Goal: Obtain resource: Download file/media

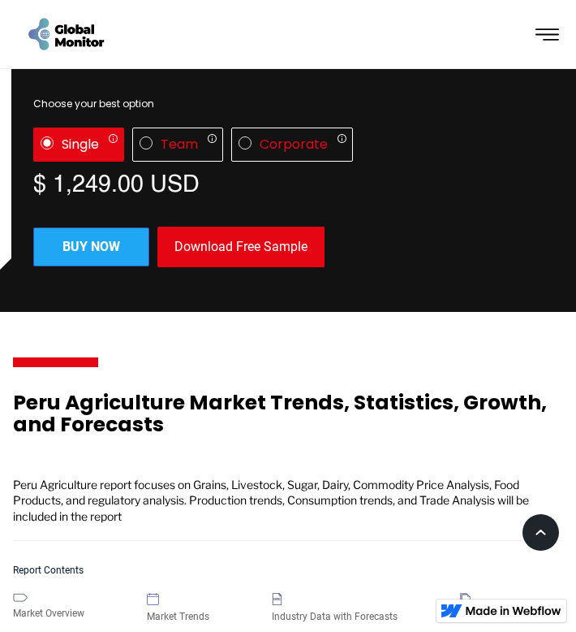
scroll to position [246, 0]
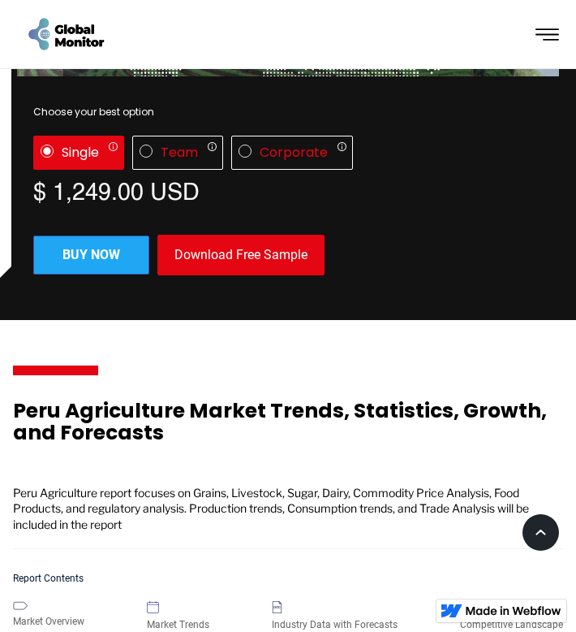
click at [205, 235] on div "Download Free Sample" at bounding box center [240, 255] width 167 height 41
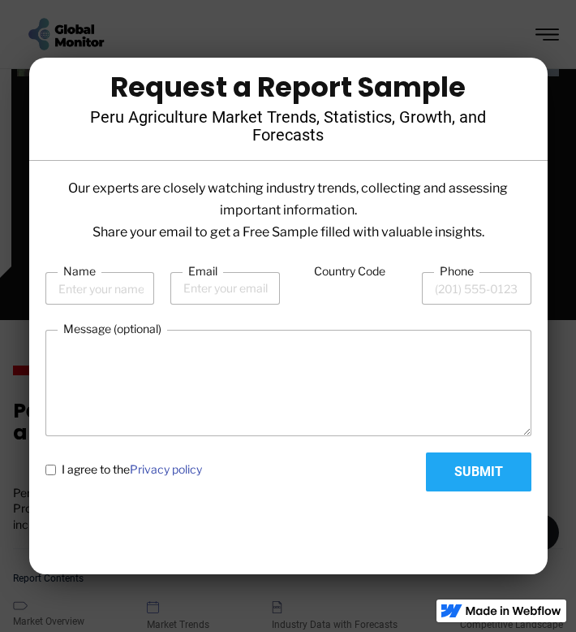
click at [300, 9] on div at bounding box center [288, 316] width 576 height 632
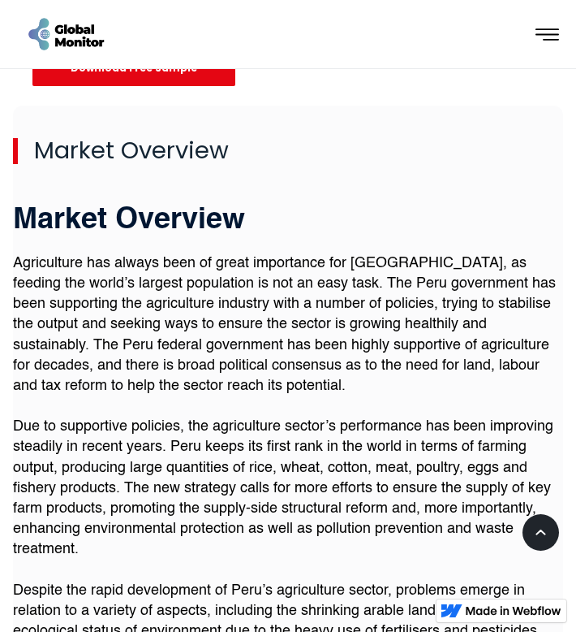
scroll to position [1275, 0]
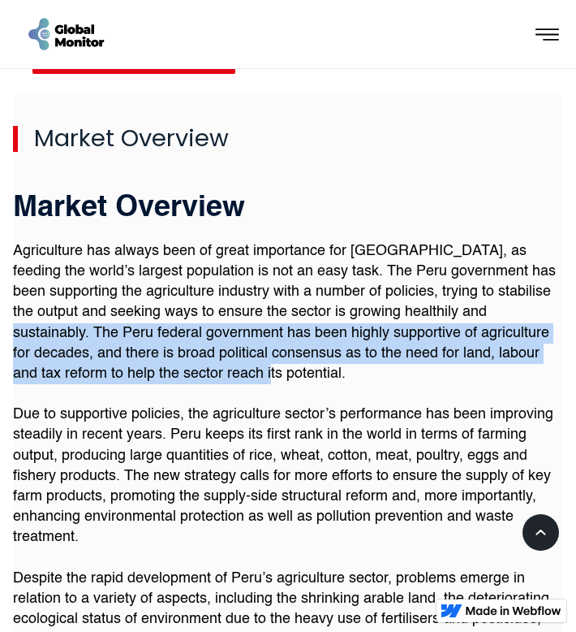
drag, startPoint x: 475, startPoint y: 296, endPoint x: 466, endPoint y: 366, distance: 71.2
copy p "The Peru federal government has been highly supportive of agriculture for decad…"
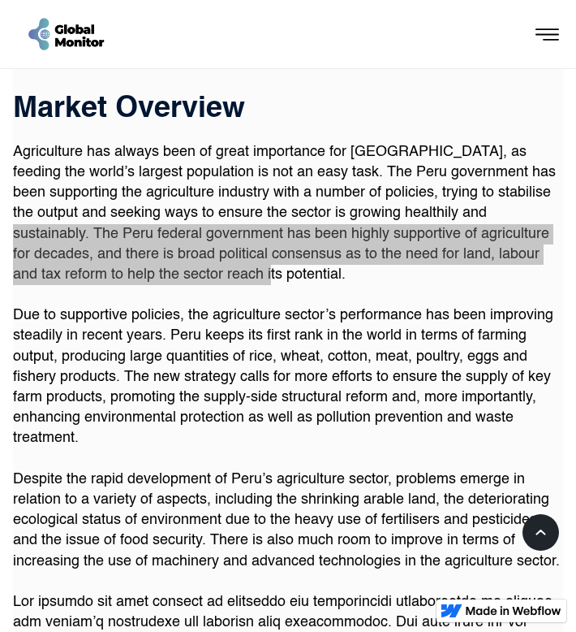
scroll to position [1467, 0]
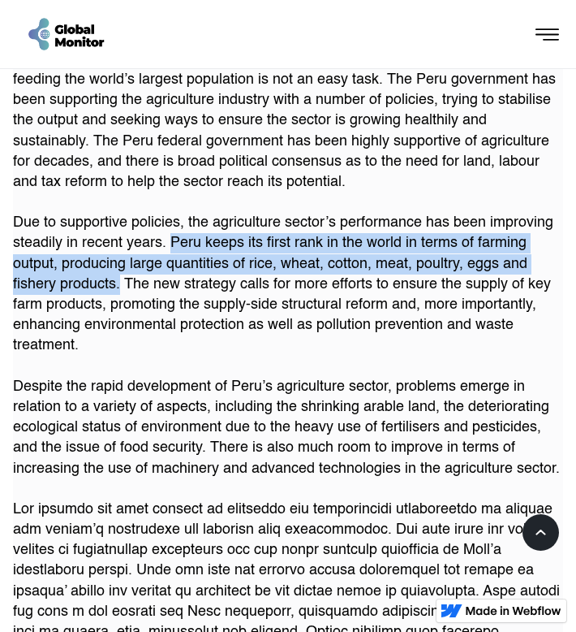
drag, startPoint x: 172, startPoint y: 223, endPoint x: 119, endPoint y: 272, distance: 71.8
copy p "Peru keeps its first rank in the world in terms of farming output, producing la…"
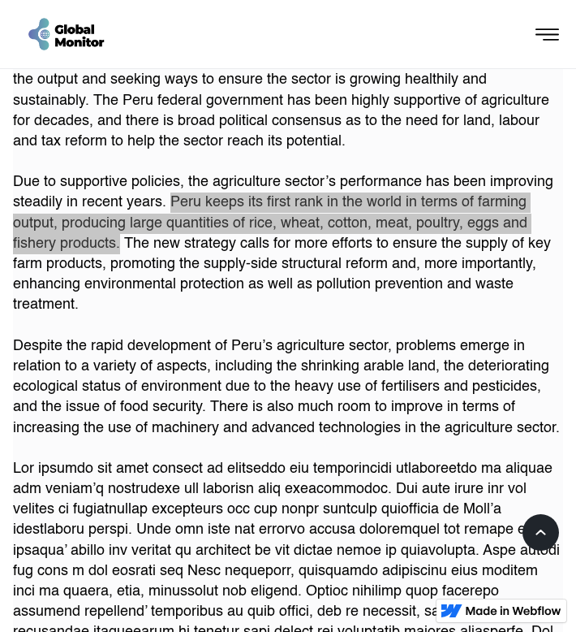
scroll to position [1482, 0]
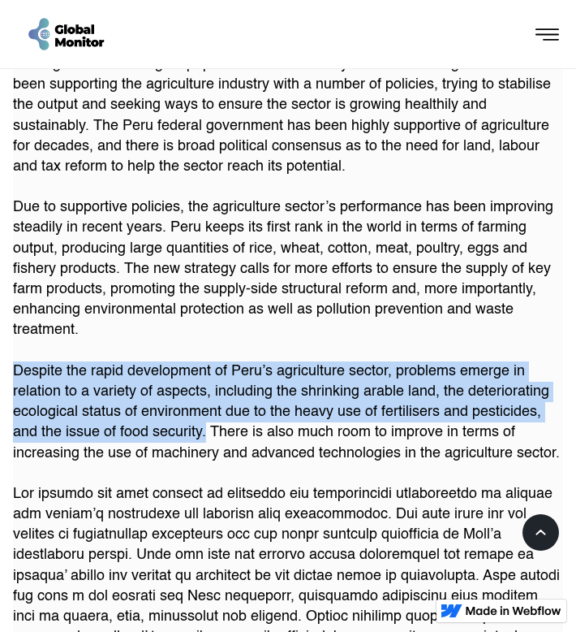
drag, startPoint x: 15, startPoint y: 352, endPoint x: 208, endPoint y: 420, distance: 204.6
copy p "Despite the rapid development of Peru’s agriculture sector, problems emerge in …"
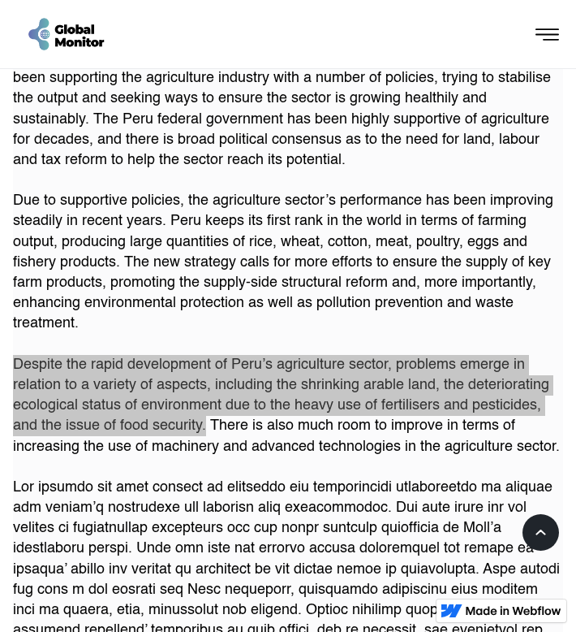
scroll to position [1565, 0]
